Goal: Information Seeking & Learning: Learn about a topic

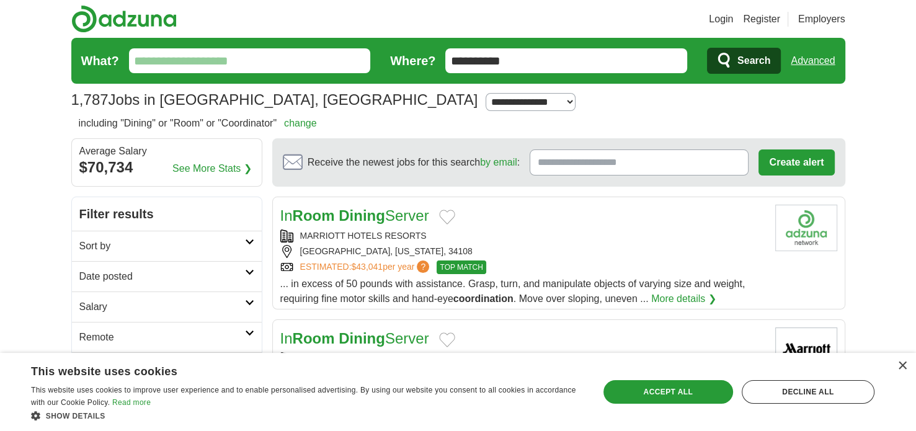
click at [474, 365] on div "This website uses cookies" at bounding box center [291, 370] width 521 height 19
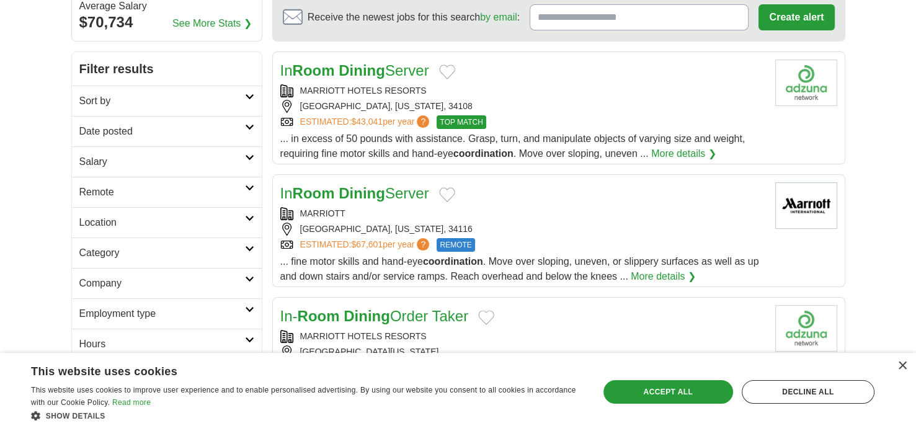
scroll to position [124, 0]
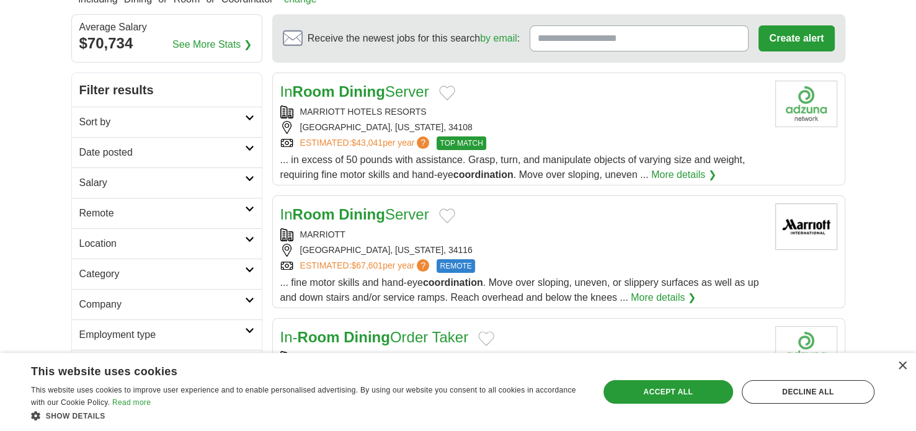
click at [343, 214] on strong "Dining" at bounding box center [362, 214] width 47 height 17
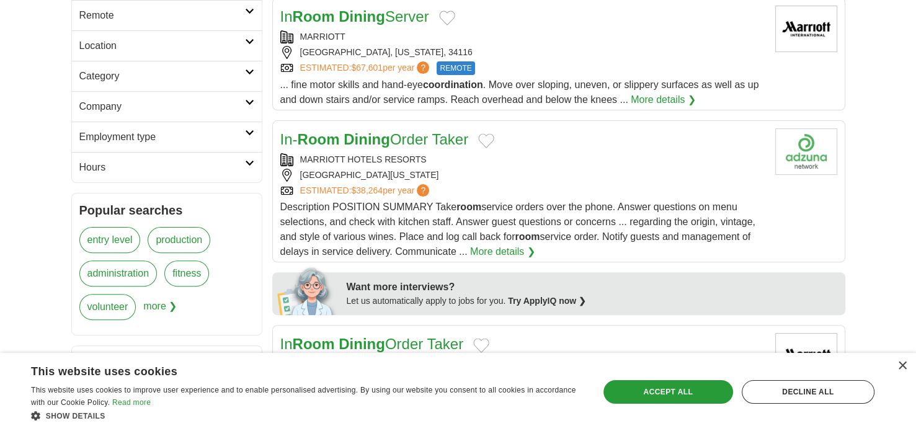
scroll to position [323, 0]
click at [565, 65] on div "ESTIMATED: $67,601 per year ? REMOTE" at bounding box center [522, 68] width 485 height 14
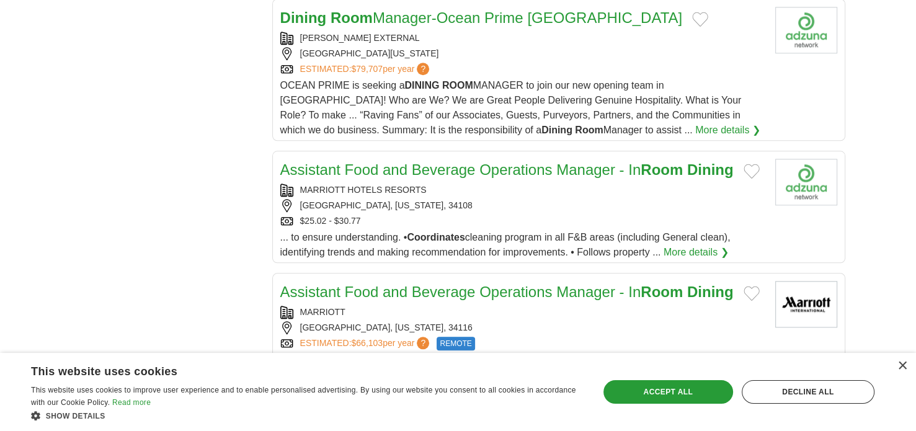
scroll to position [1266, 0]
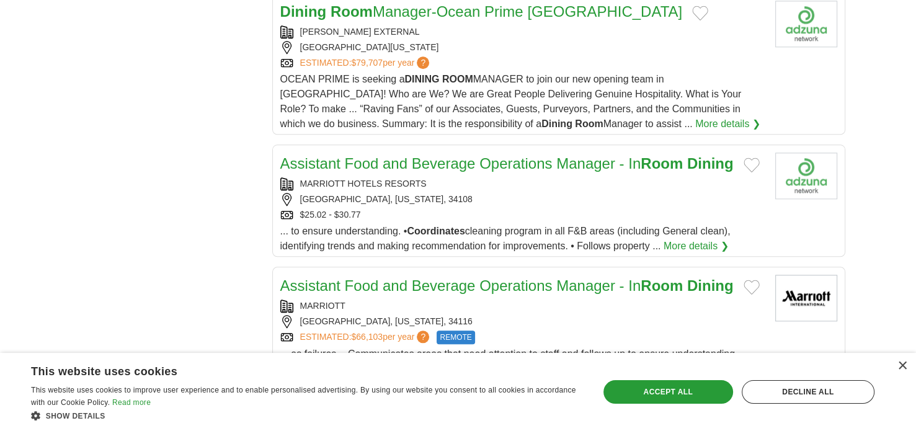
click at [356, 159] on link "Assistant Food and Beverage Operations Manager - In Room Dining" at bounding box center [507, 163] width 454 height 17
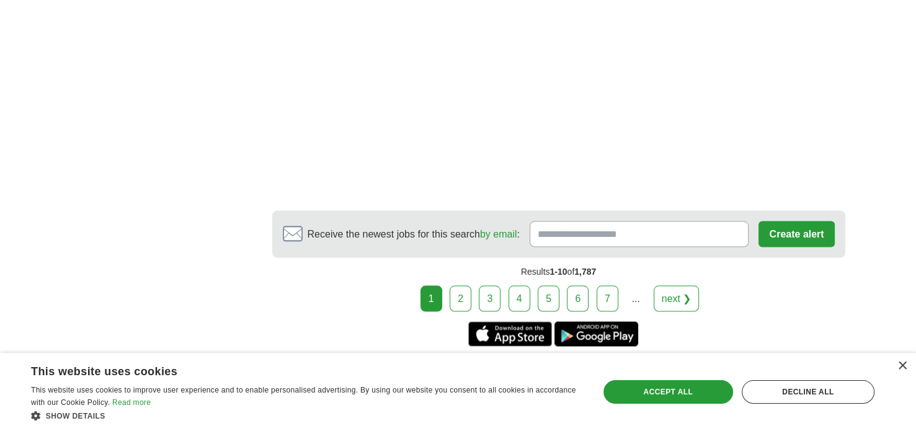
scroll to position [2259, 0]
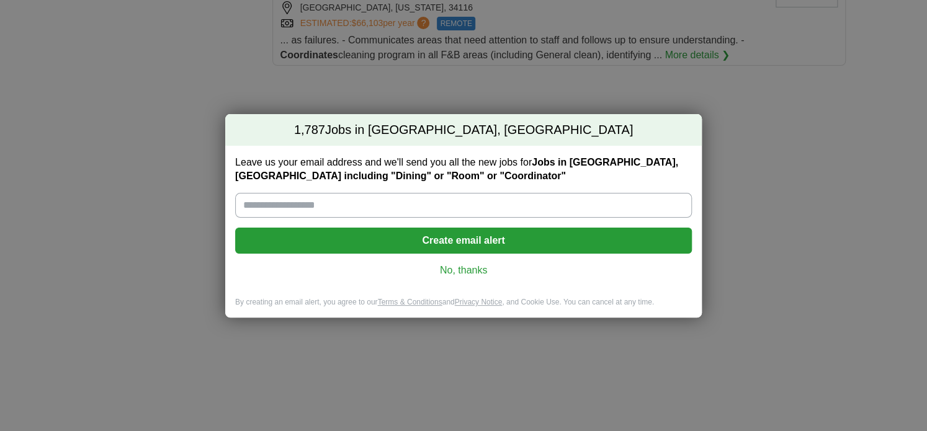
click at [112, 230] on div "1,787 Jobs in Naples, FL Leave us your email address and we'll send you all the…" at bounding box center [463, 215] width 927 height 431
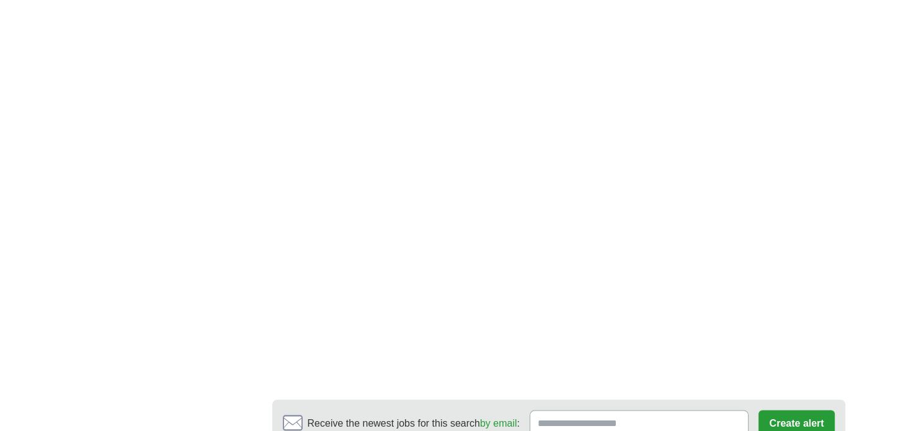
scroll to position [2027, 0]
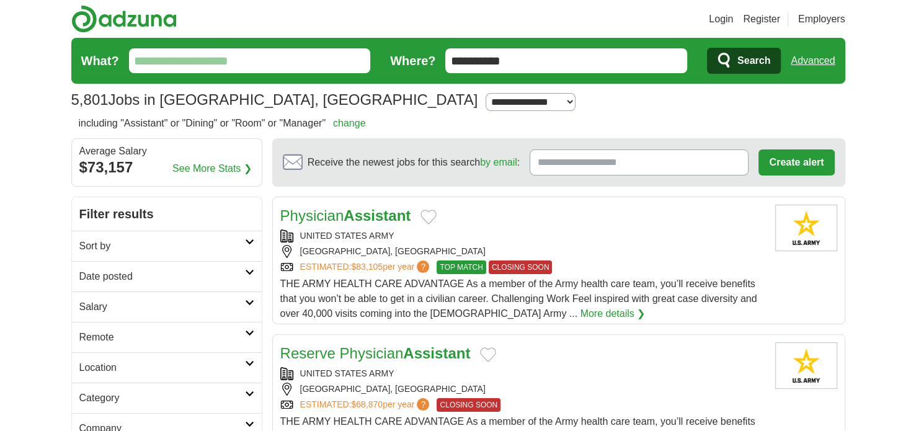
click at [249, 240] on icon at bounding box center [249, 242] width 9 height 6
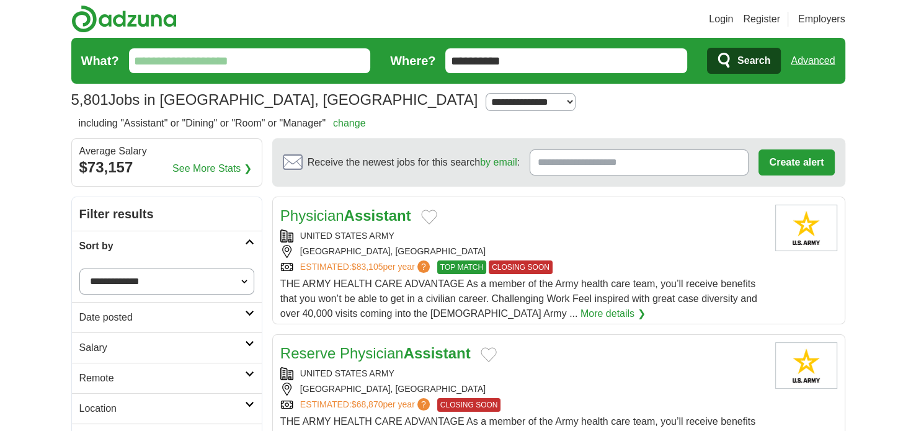
click at [150, 276] on select "**********" at bounding box center [166, 282] width 175 height 26
click at [171, 285] on select "**********" at bounding box center [166, 282] width 175 height 26
click at [148, 62] on input "What?" at bounding box center [250, 60] width 242 height 25
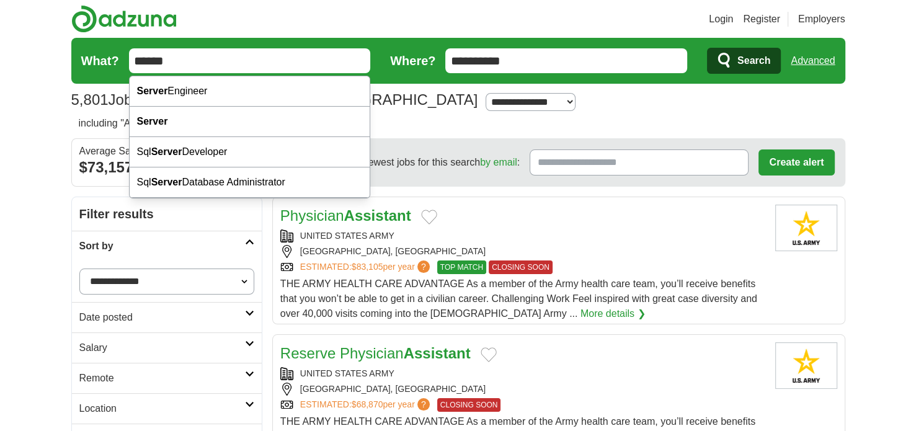
type input "******"
click at [707, 48] on button "Search" at bounding box center [744, 61] width 74 height 26
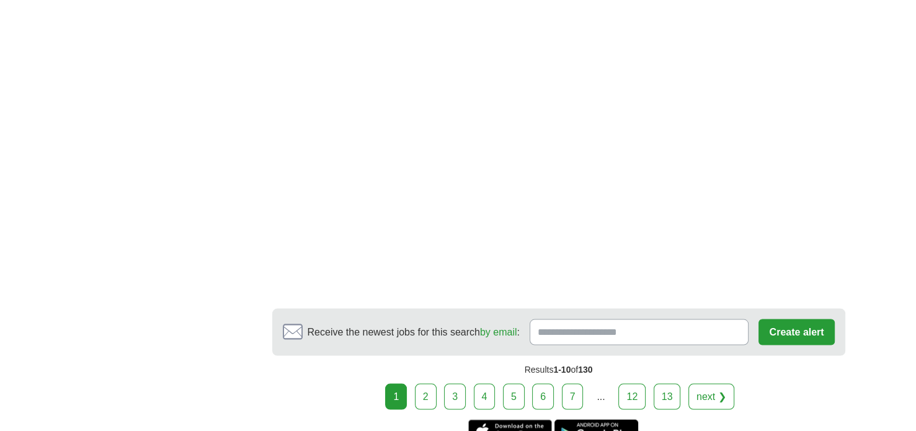
scroll to position [2304, 0]
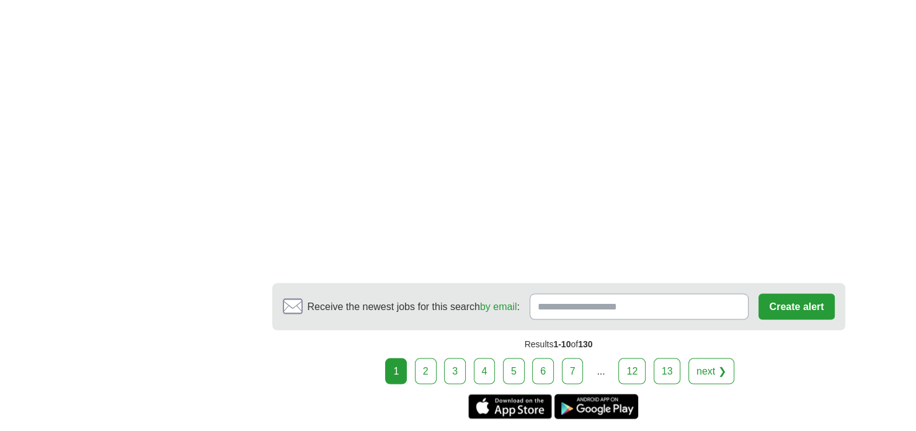
click at [425, 359] on link "2" at bounding box center [426, 372] width 22 height 26
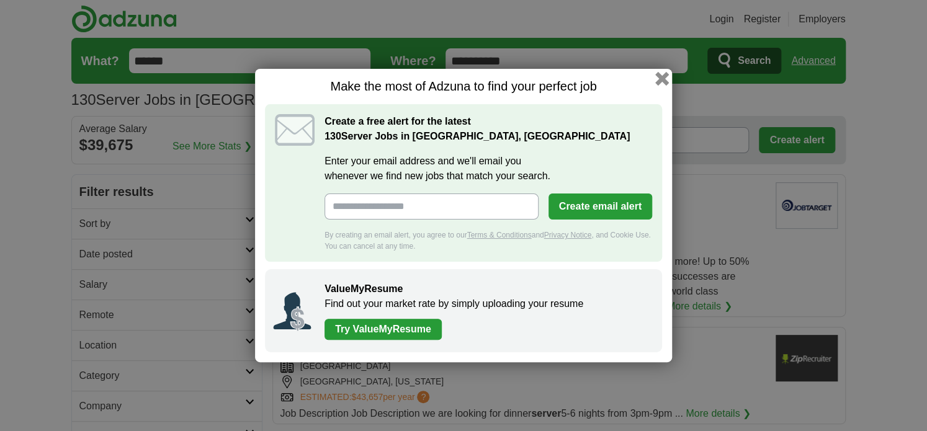
click at [661, 79] on button "button" at bounding box center [662, 79] width 14 height 14
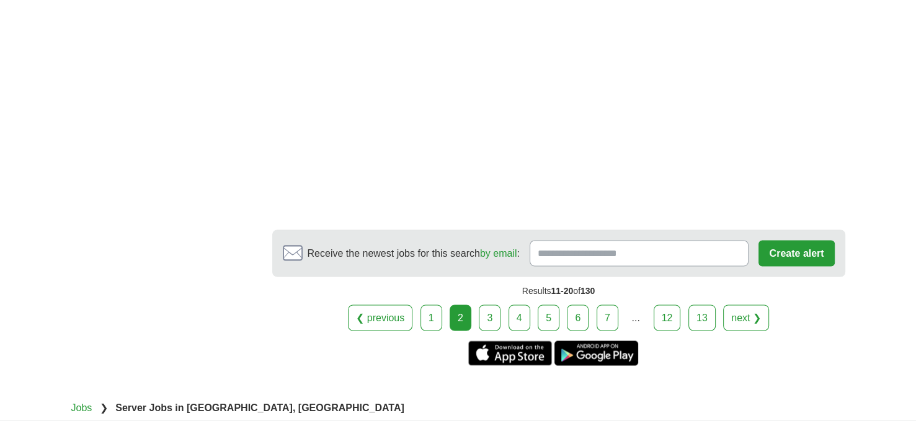
scroll to position [2085, 0]
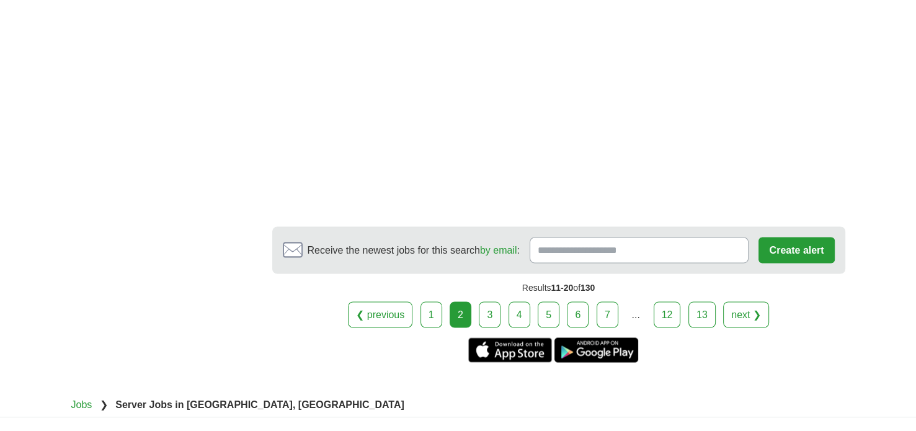
click at [494, 316] on link "3" at bounding box center [490, 315] width 22 height 26
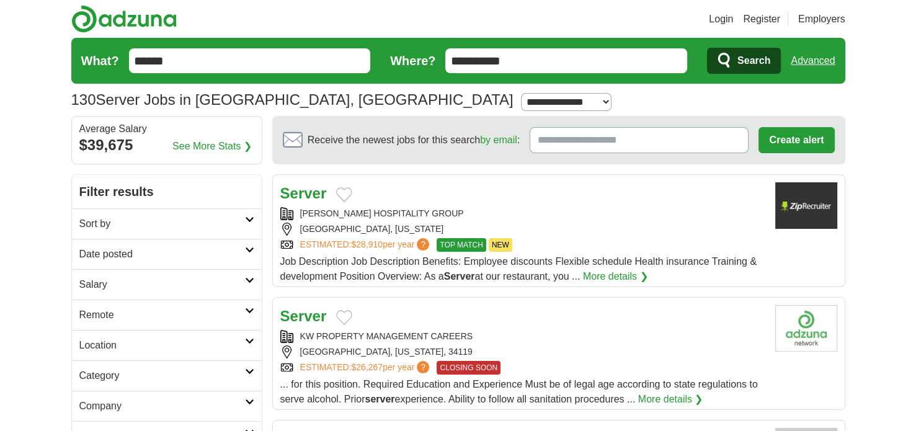
click at [607, 275] on link "More details ❯" at bounding box center [615, 276] width 65 height 15
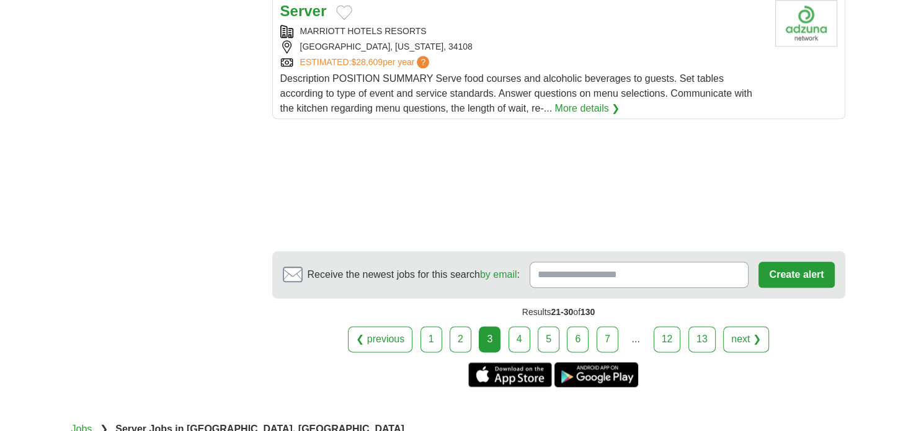
scroll to position [1440, 0]
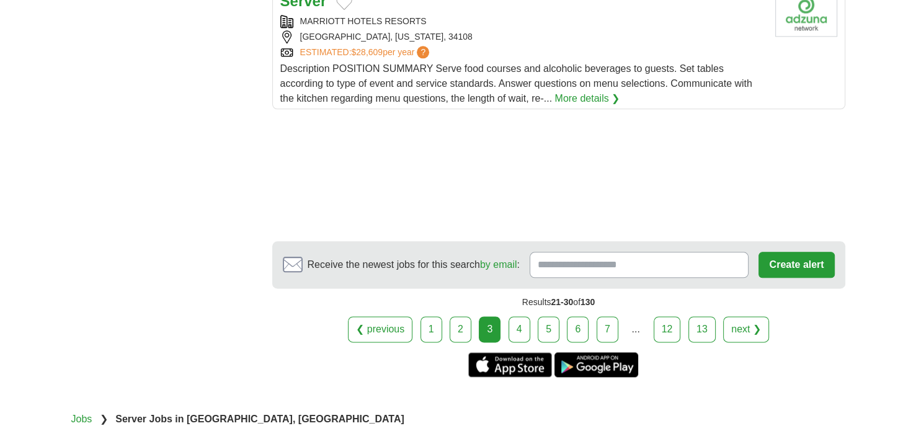
click at [513, 325] on link "4" at bounding box center [520, 329] width 22 height 26
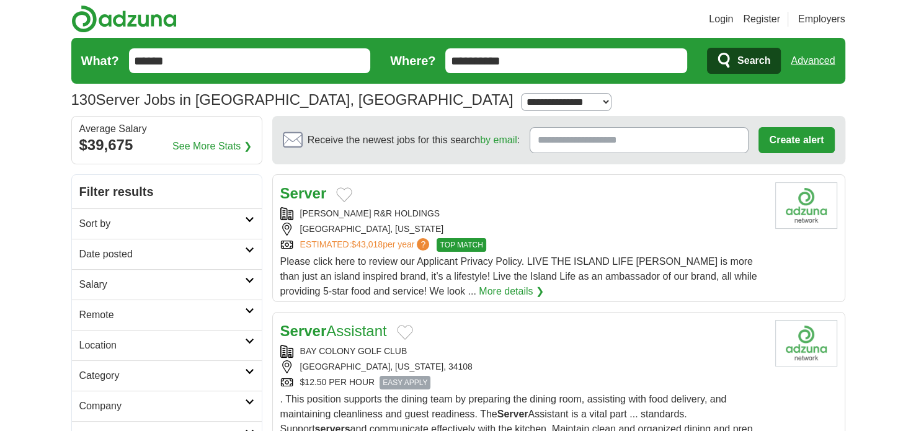
click at [310, 188] on strong "Server" at bounding box center [303, 193] width 47 height 17
